Goal: Transaction & Acquisition: Register for event/course

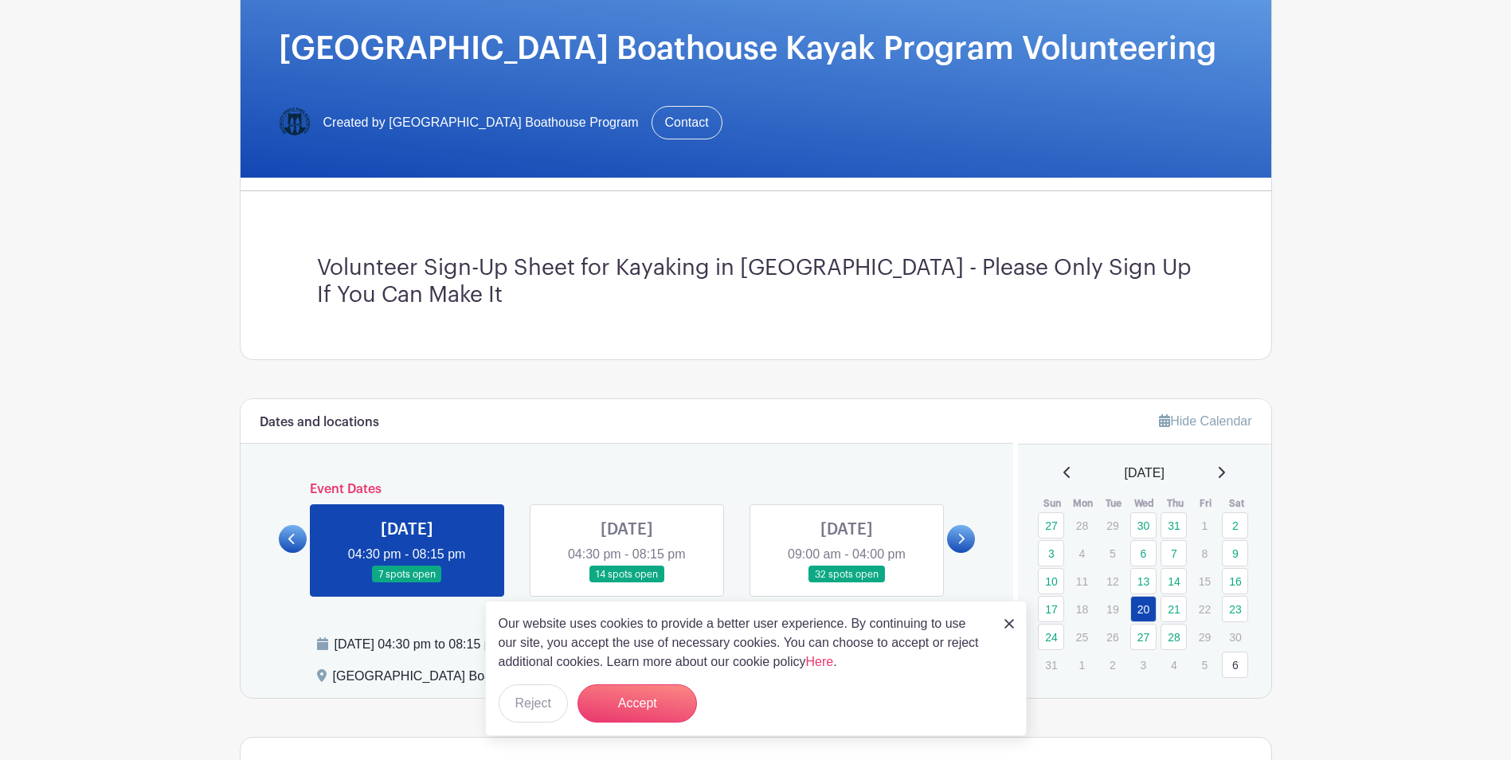
scroll to position [319, 0]
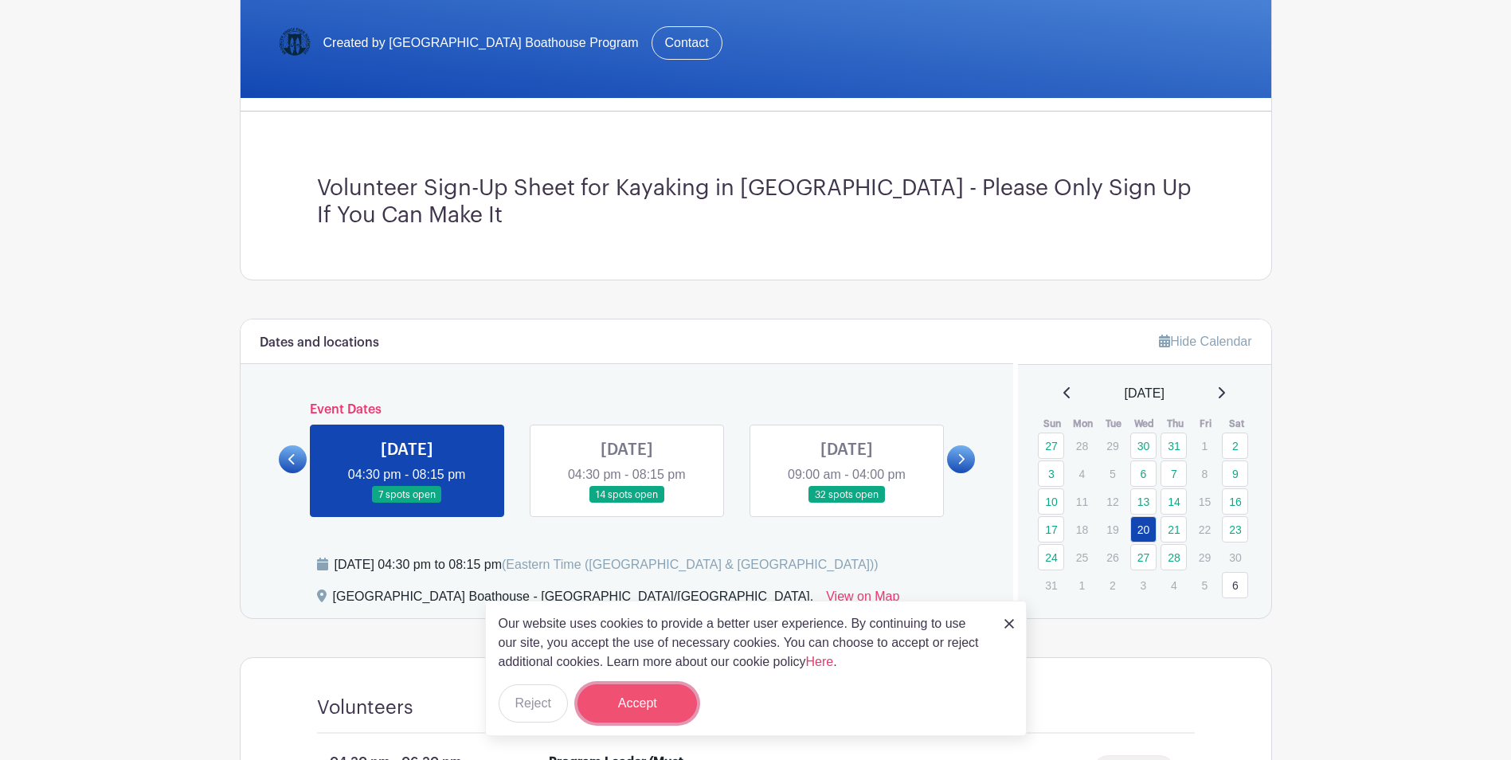
click at [640, 702] on button "Accept" at bounding box center [636, 703] width 119 height 38
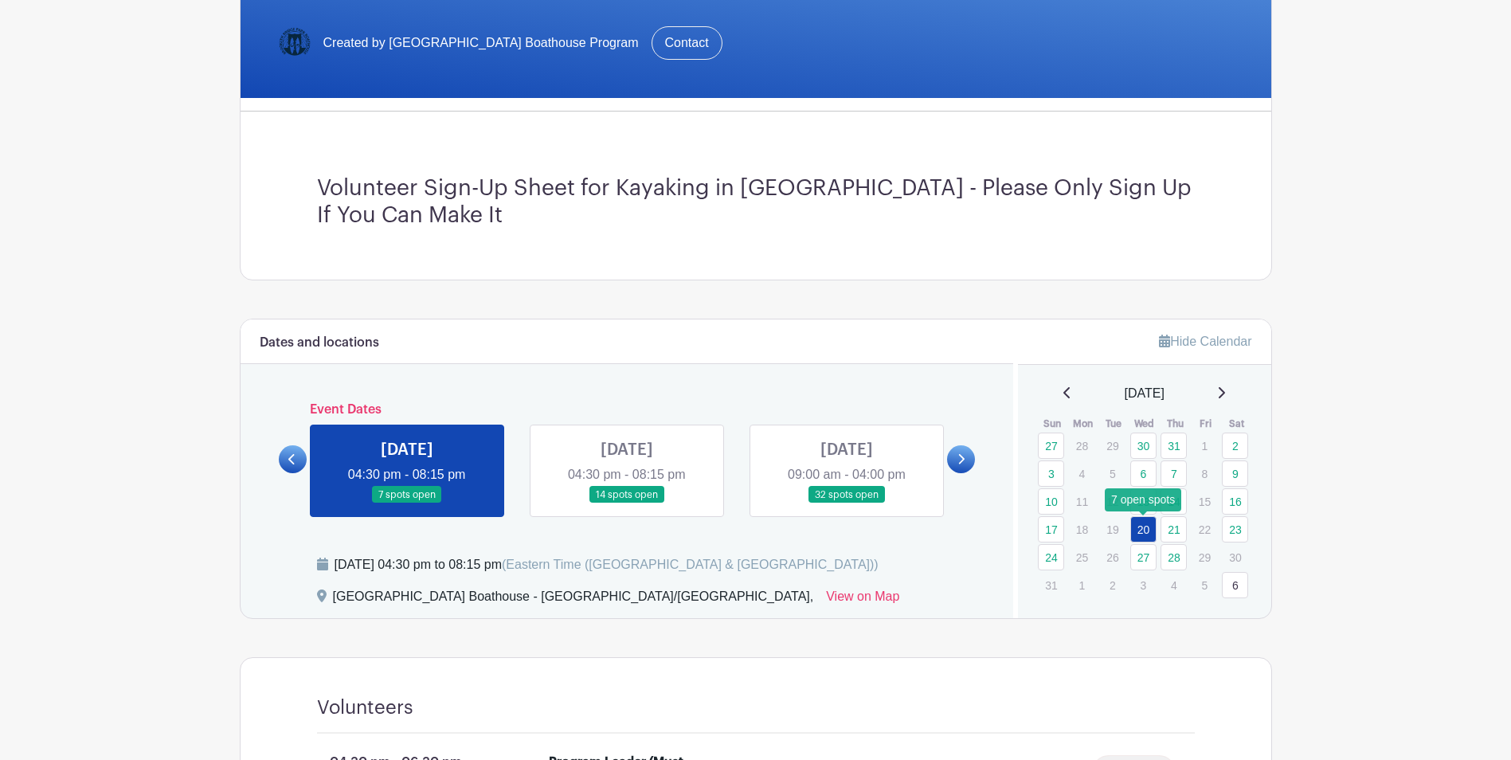
click at [1142, 526] on link "20" at bounding box center [1143, 529] width 26 height 26
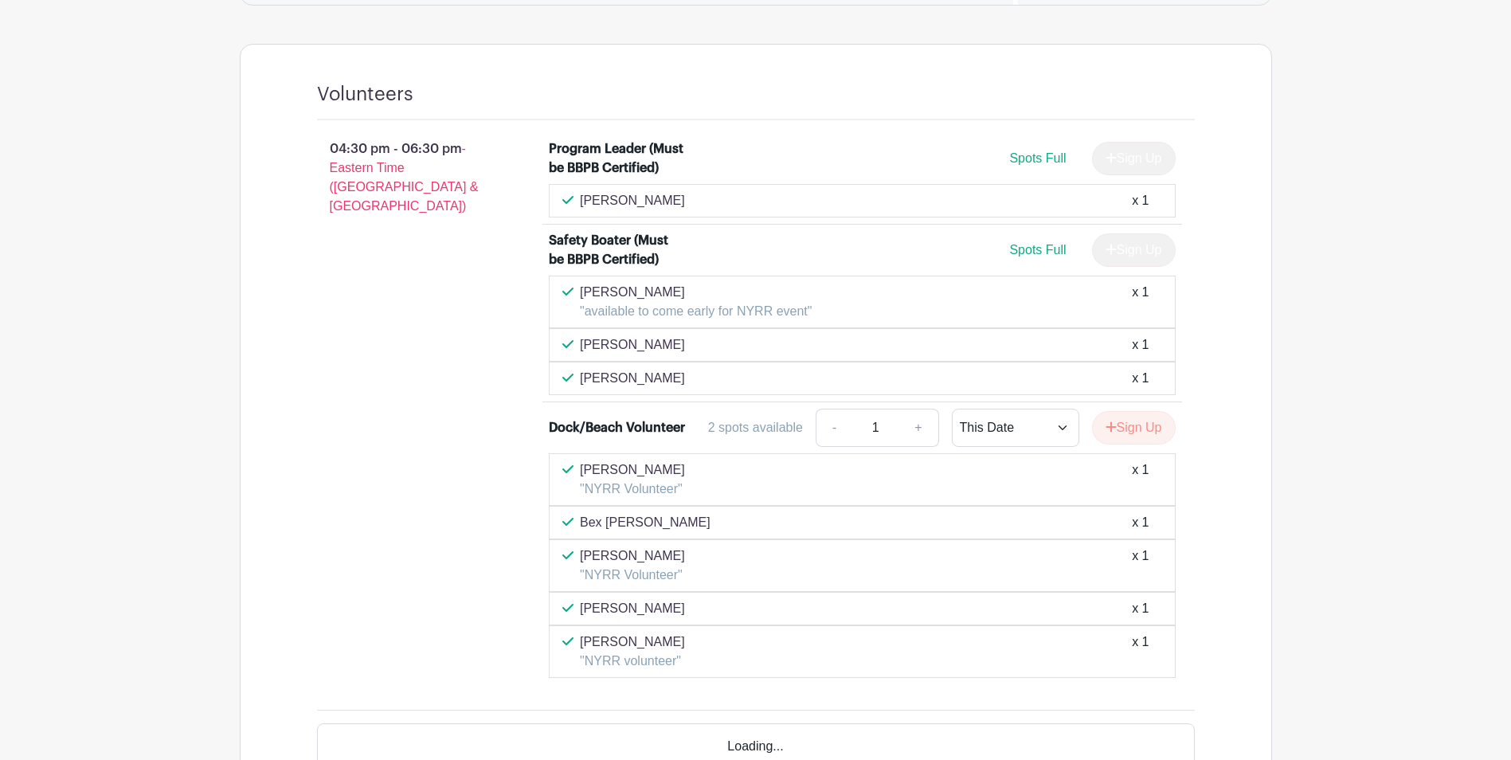
scroll to position [956, 0]
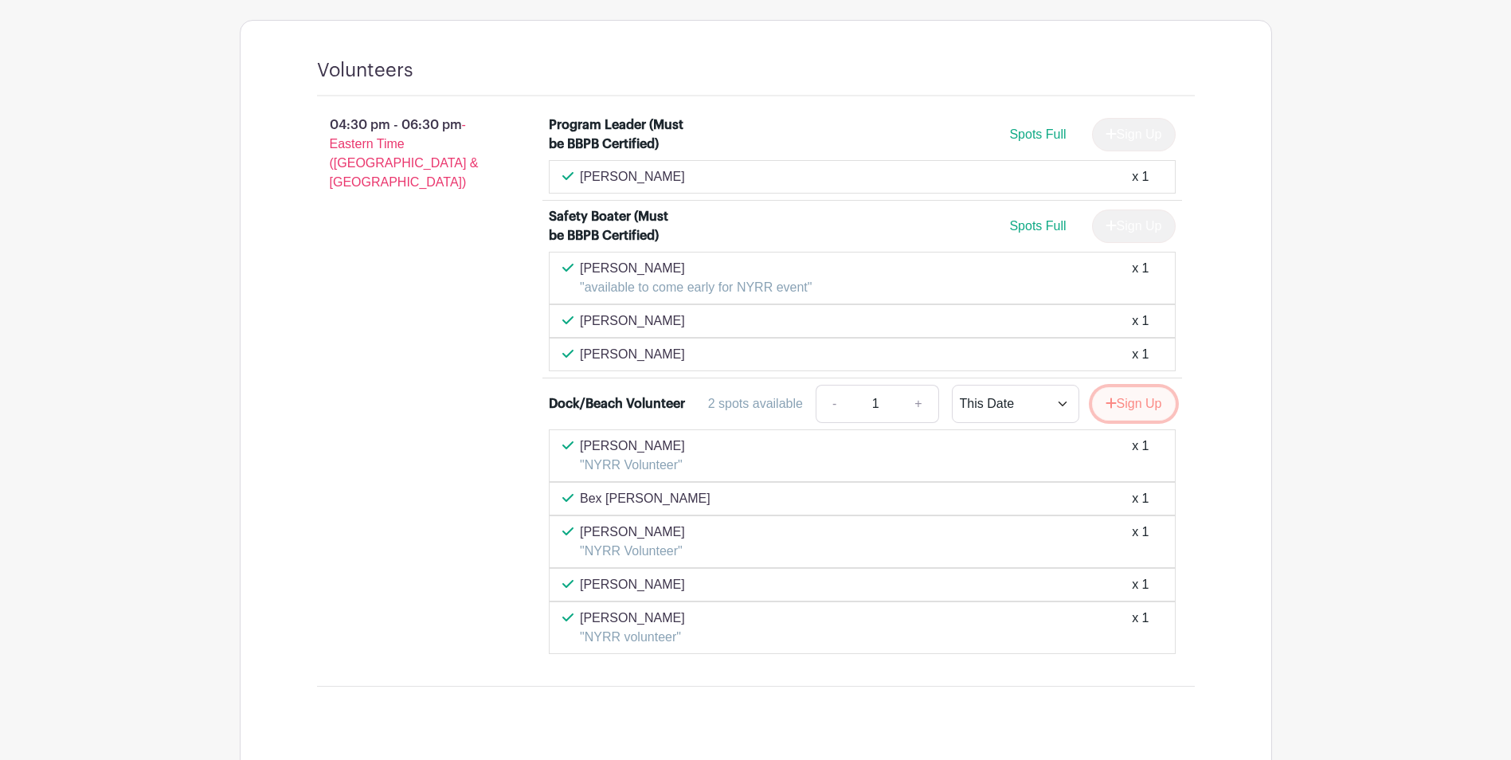
click at [1110, 404] on icon "submit" at bounding box center [1111, 403] width 11 height 13
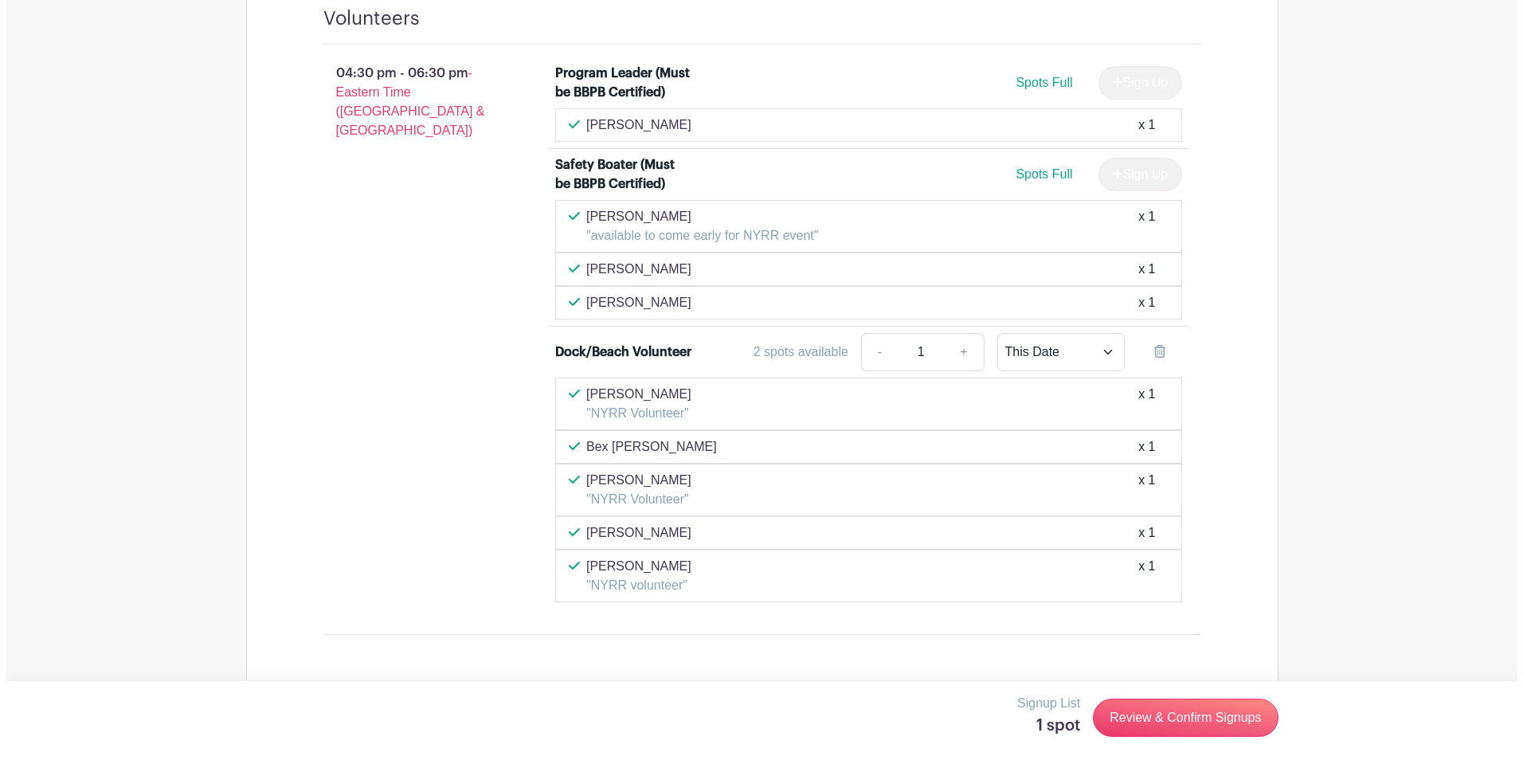
scroll to position [1035, 0]
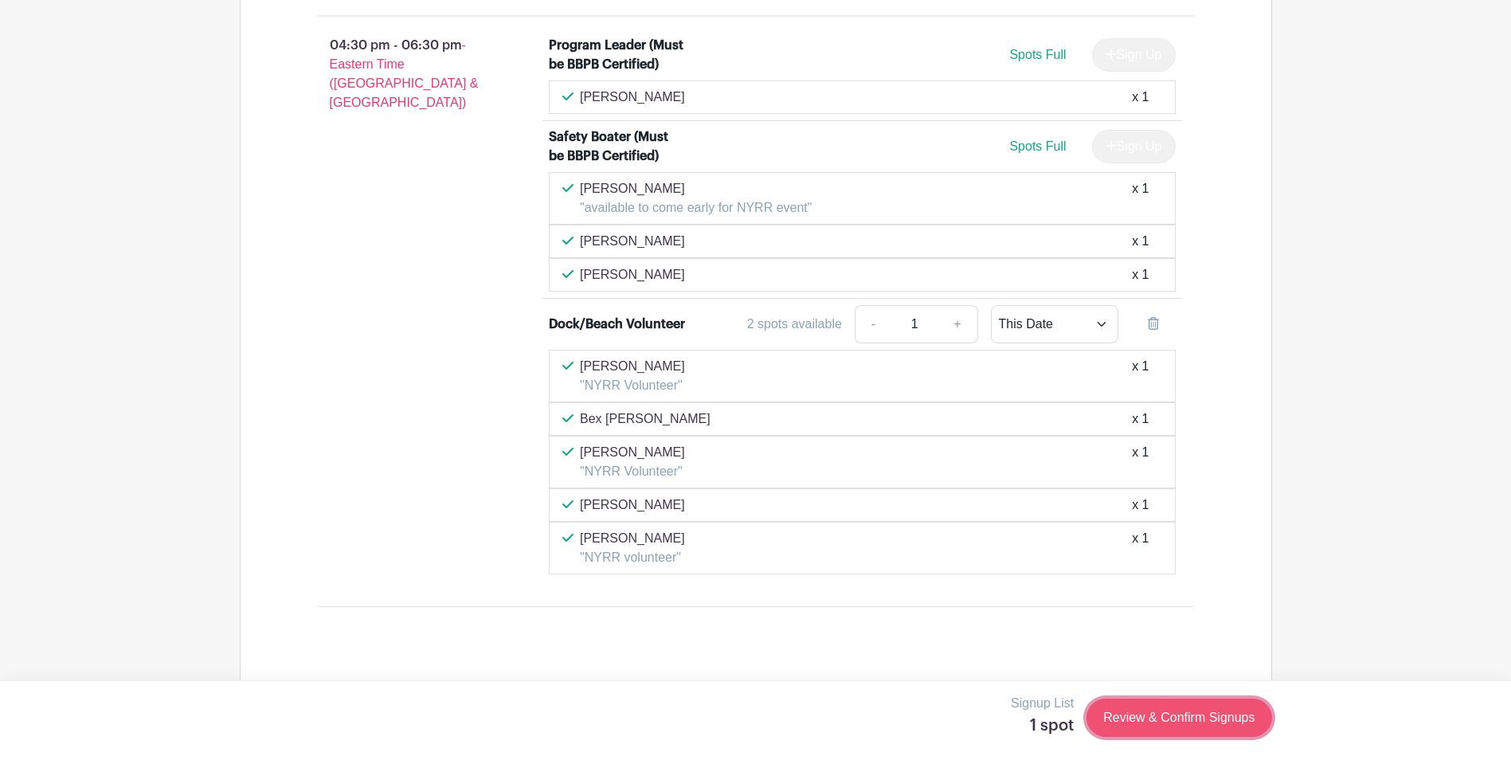
click at [1130, 710] on link "Review & Confirm Signups" at bounding box center [1178, 718] width 185 height 38
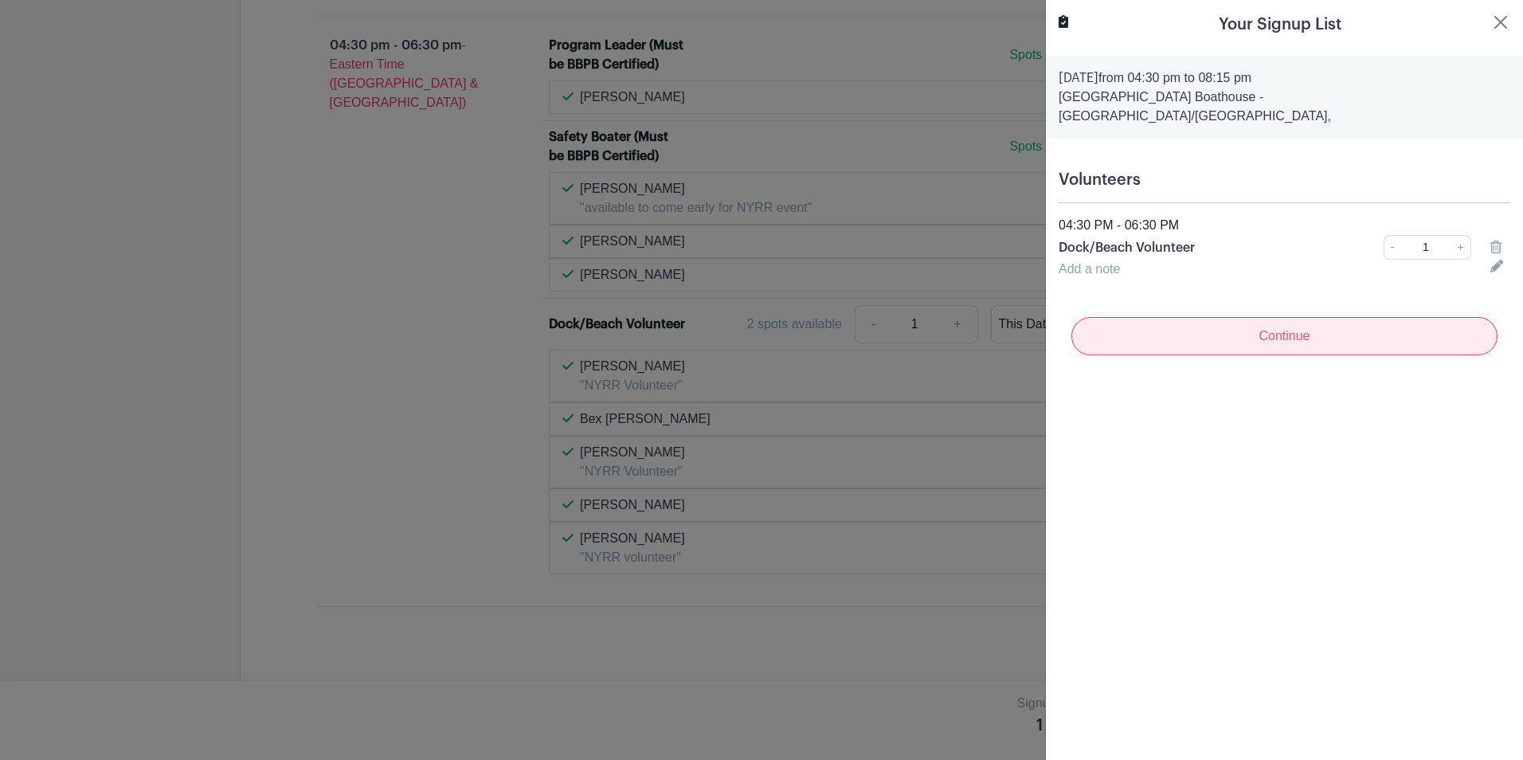
click at [1262, 321] on input "Continue" at bounding box center [1284, 336] width 426 height 38
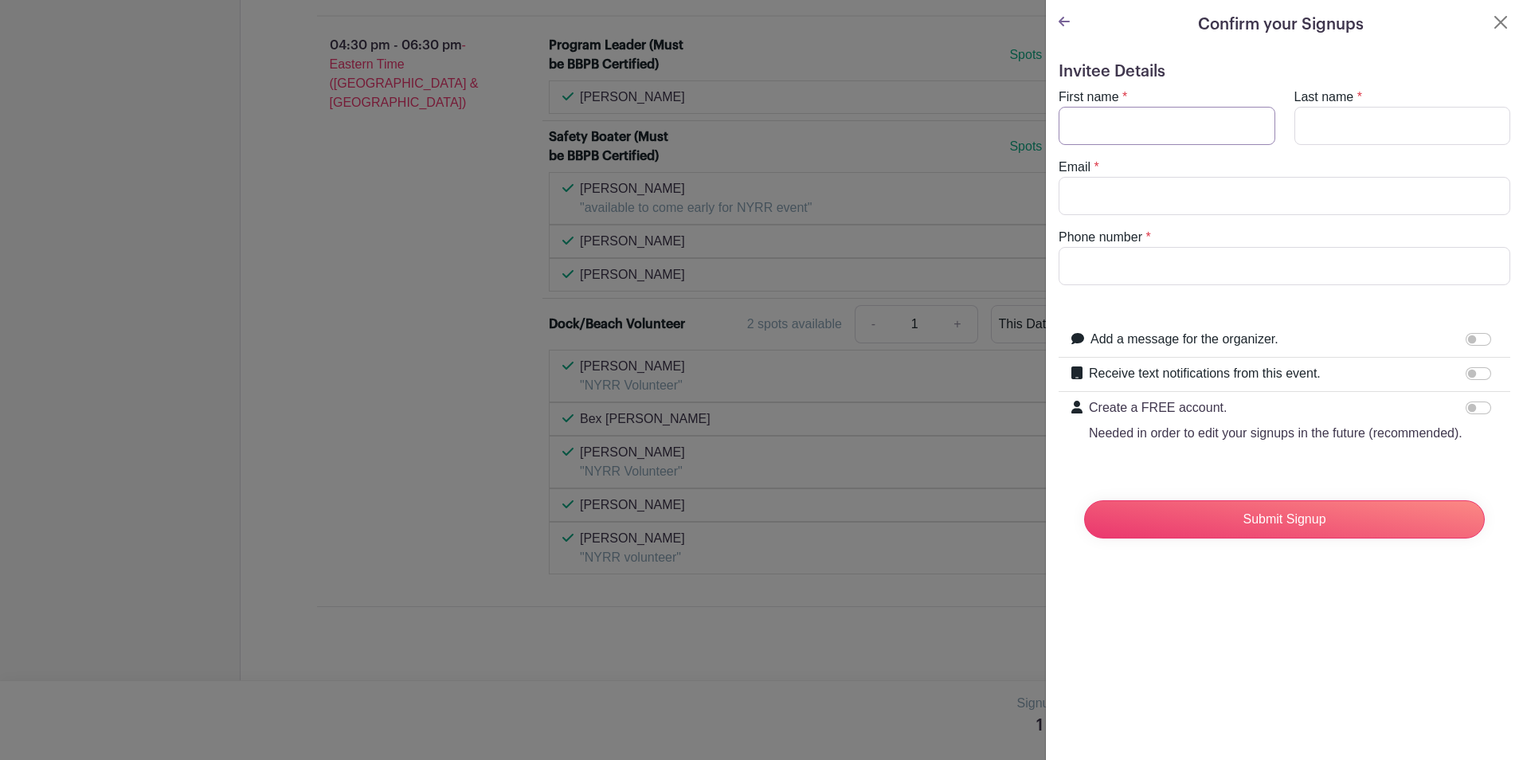
click at [1126, 127] on input "First name" at bounding box center [1167, 126] width 217 height 38
type input "[PERSON_NAME]"
type input "[EMAIL_ADDRESS][DOMAIN_NAME]"
type input "3475838447"
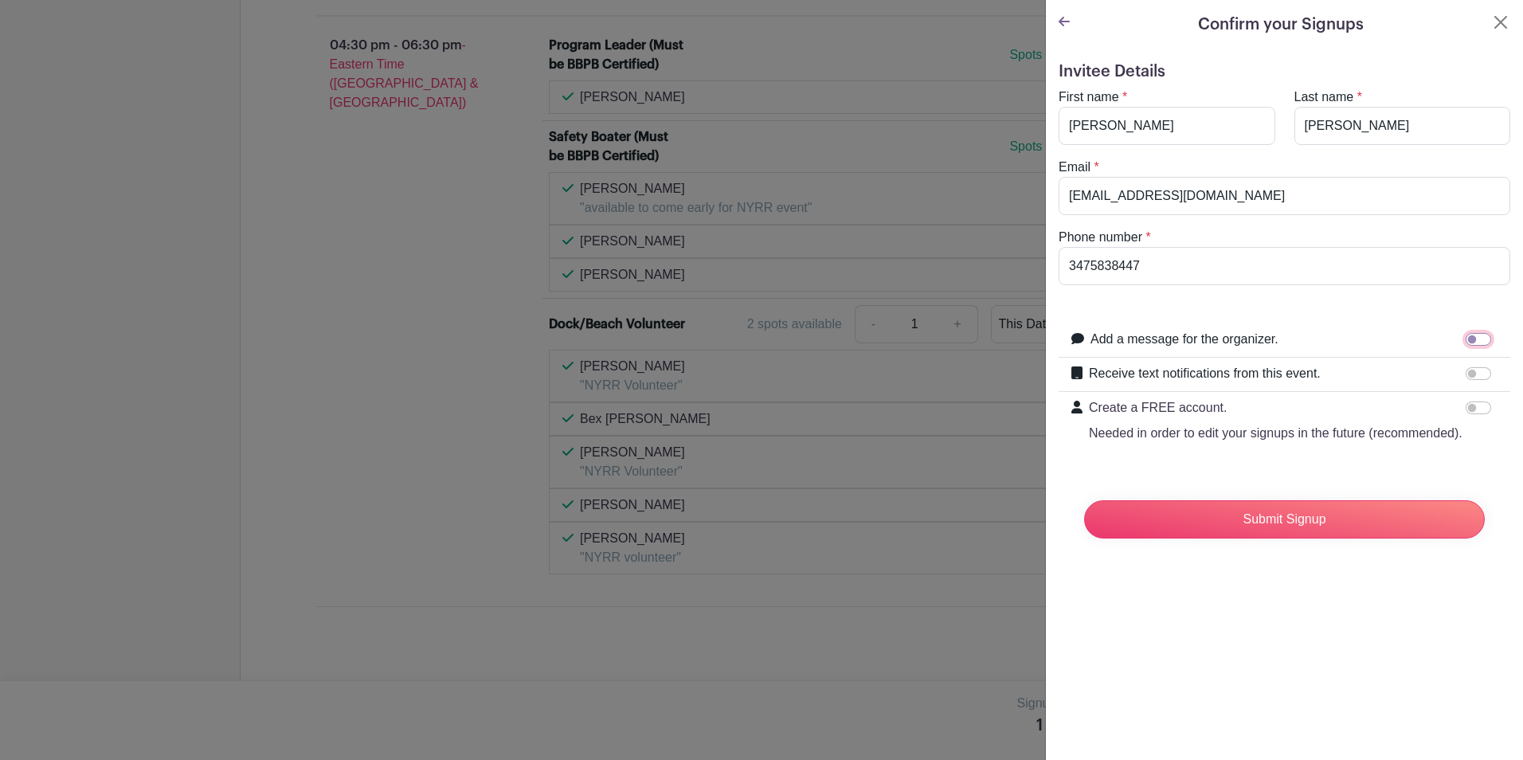
click at [1466, 340] on input "Add a message for the organizer." at bounding box center [1478, 339] width 25 height 13
checkbox input "true"
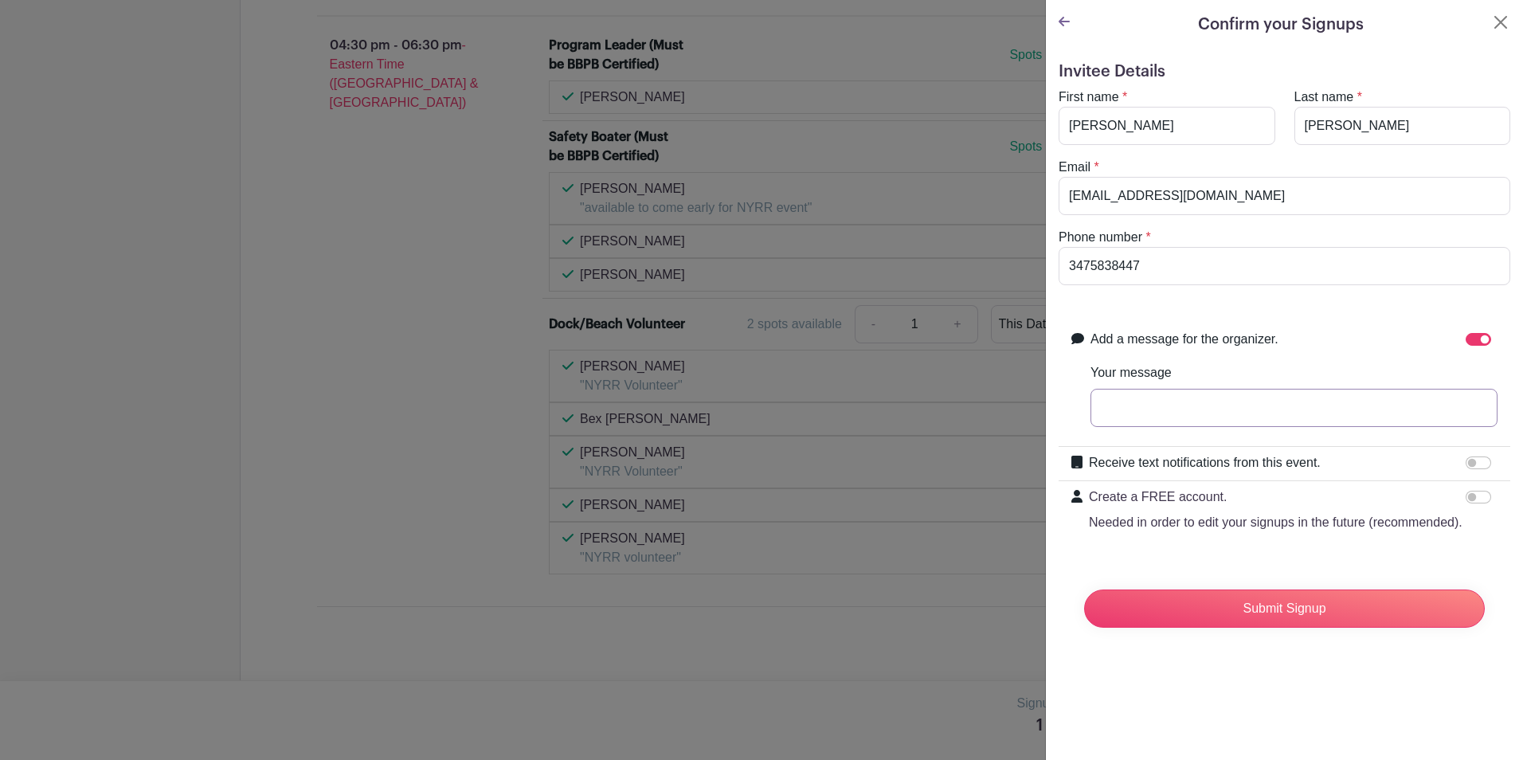
click at [1168, 397] on input "Your message" at bounding box center [1293, 408] width 407 height 38
type input "Thank you so much for hosting us [PERSON_NAME]!"
click at [1466, 460] on input "Receive text notifications from this event." at bounding box center [1478, 462] width 25 height 13
checkbox input "true"
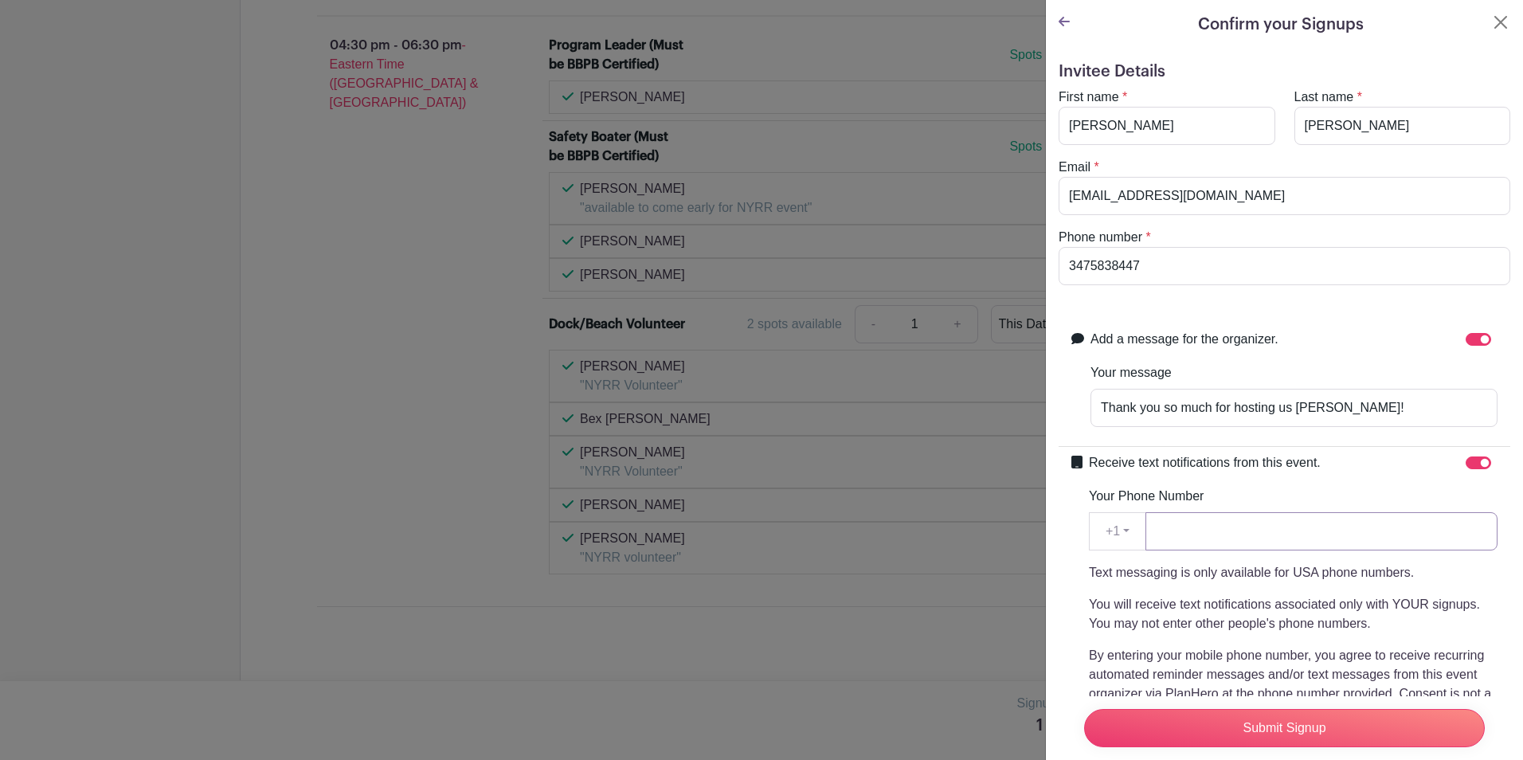
click at [1199, 528] on input "Your Phone Number" at bounding box center [1321, 531] width 352 height 38
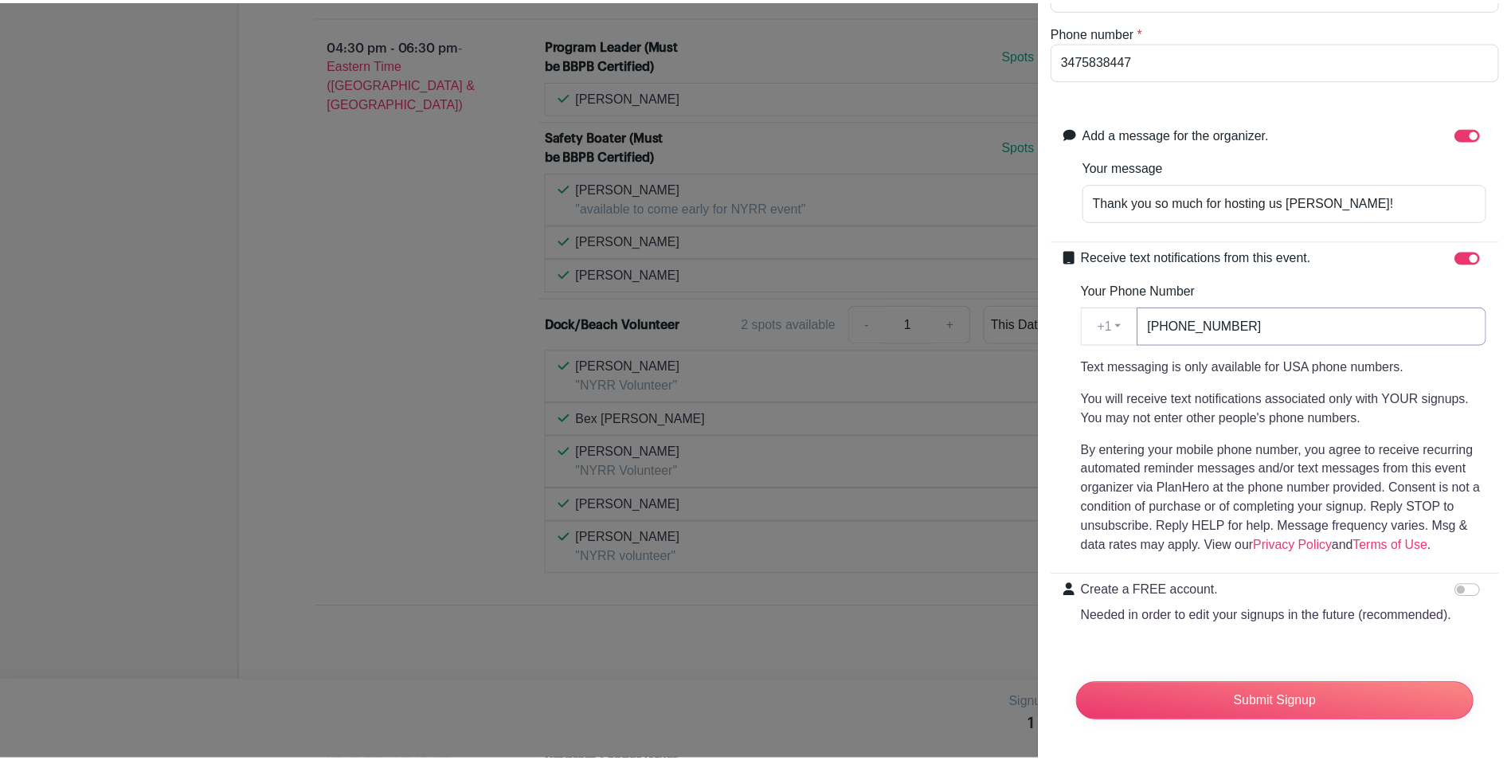
scroll to position [237, 0]
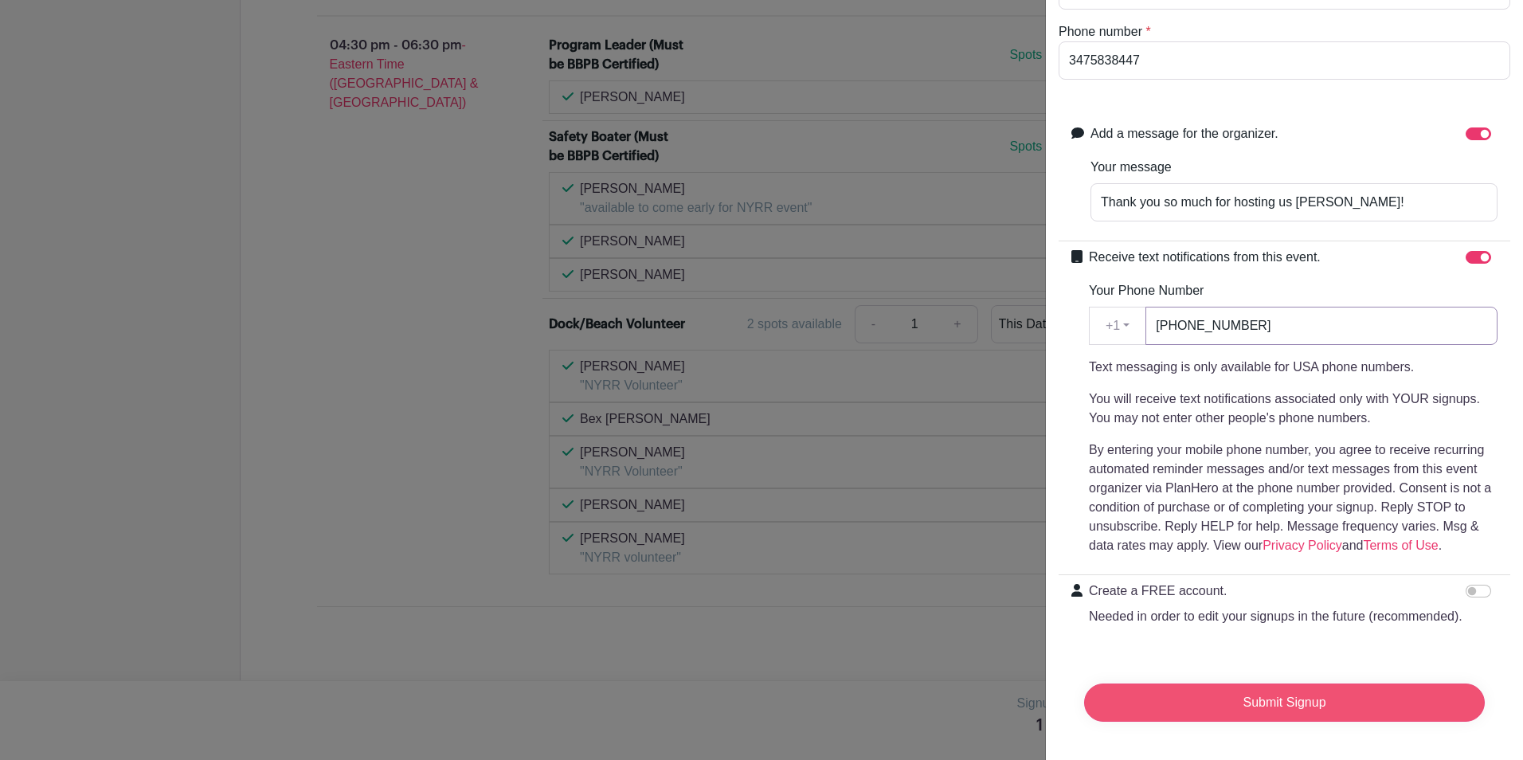
type input "[PHONE_NUMBER]"
click at [1290, 690] on input "Submit Signup" at bounding box center [1284, 702] width 401 height 38
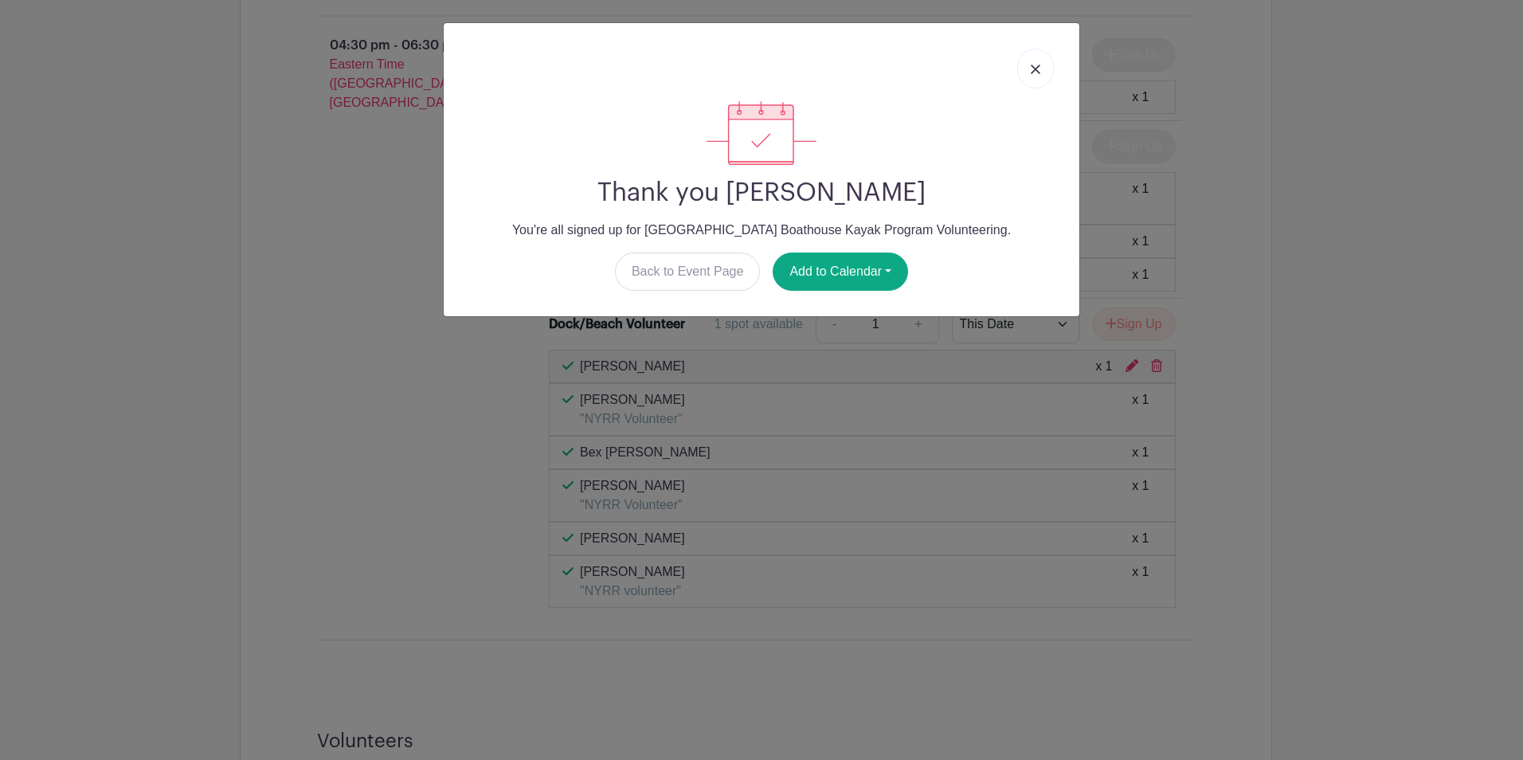
click at [1033, 69] on img at bounding box center [1036, 70] width 10 height 10
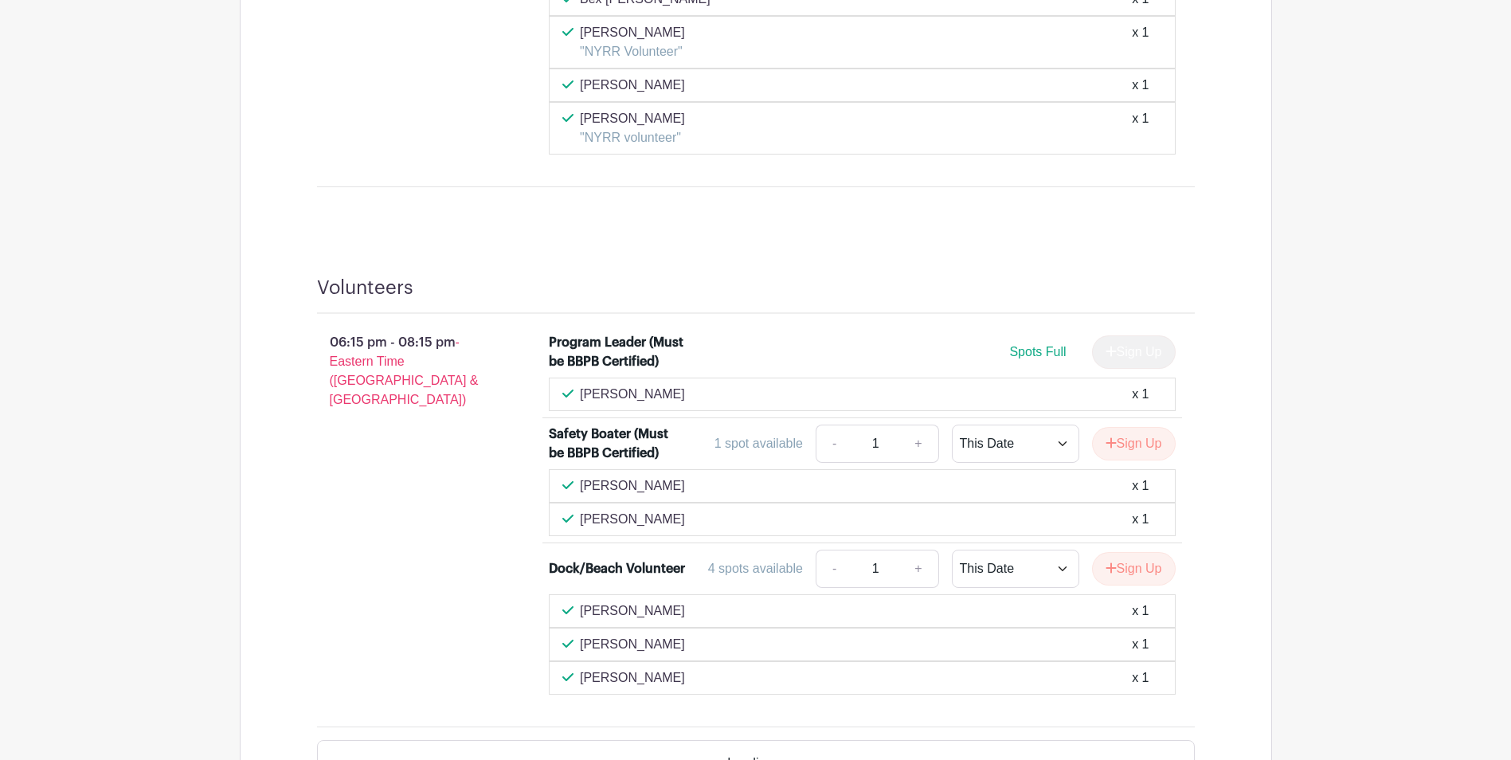
scroll to position [1513, 0]
